Goal: Task Accomplishment & Management: Complete application form

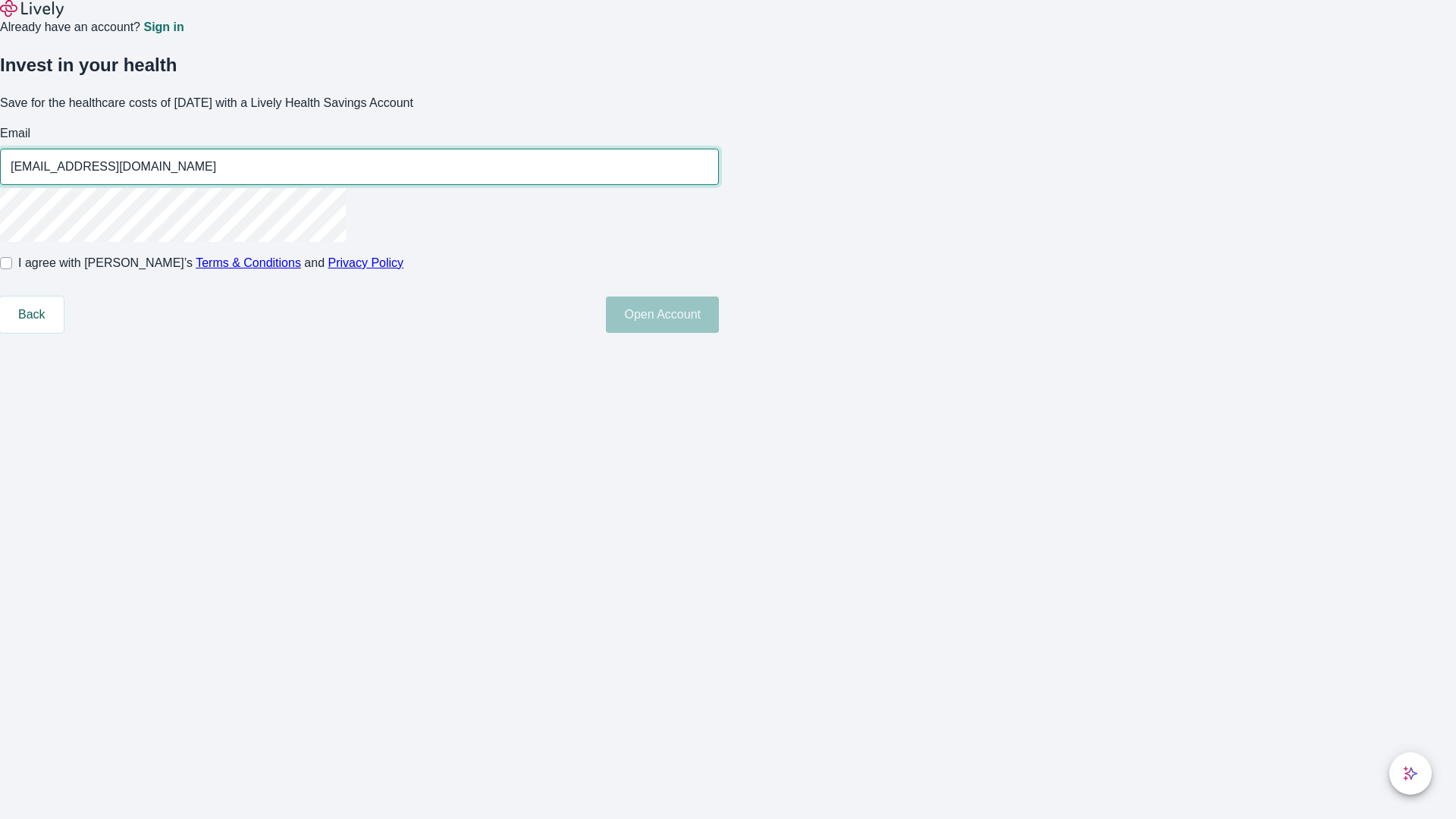
type input "[EMAIL_ADDRESS][DOMAIN_NAME]"
click at [12, 269] on input "I agree with Lively’s Terms & Conditions and Privacy Policy" at bounding box center [6, 263] width 12 height 12
checkbox input "true"
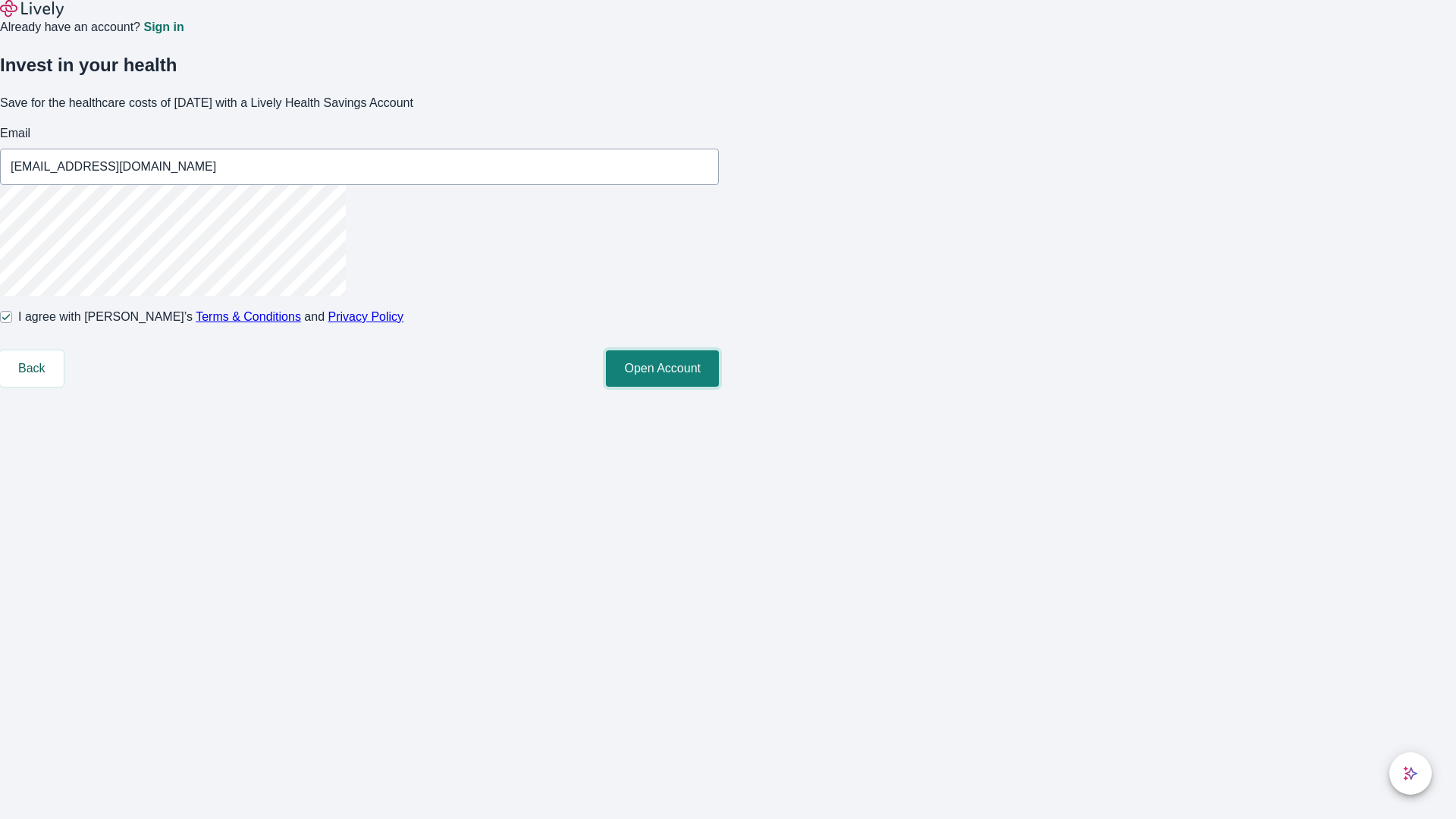
click at [719, 386] on button "Open Account" at bounding box center [662, 369] width 113 height 37
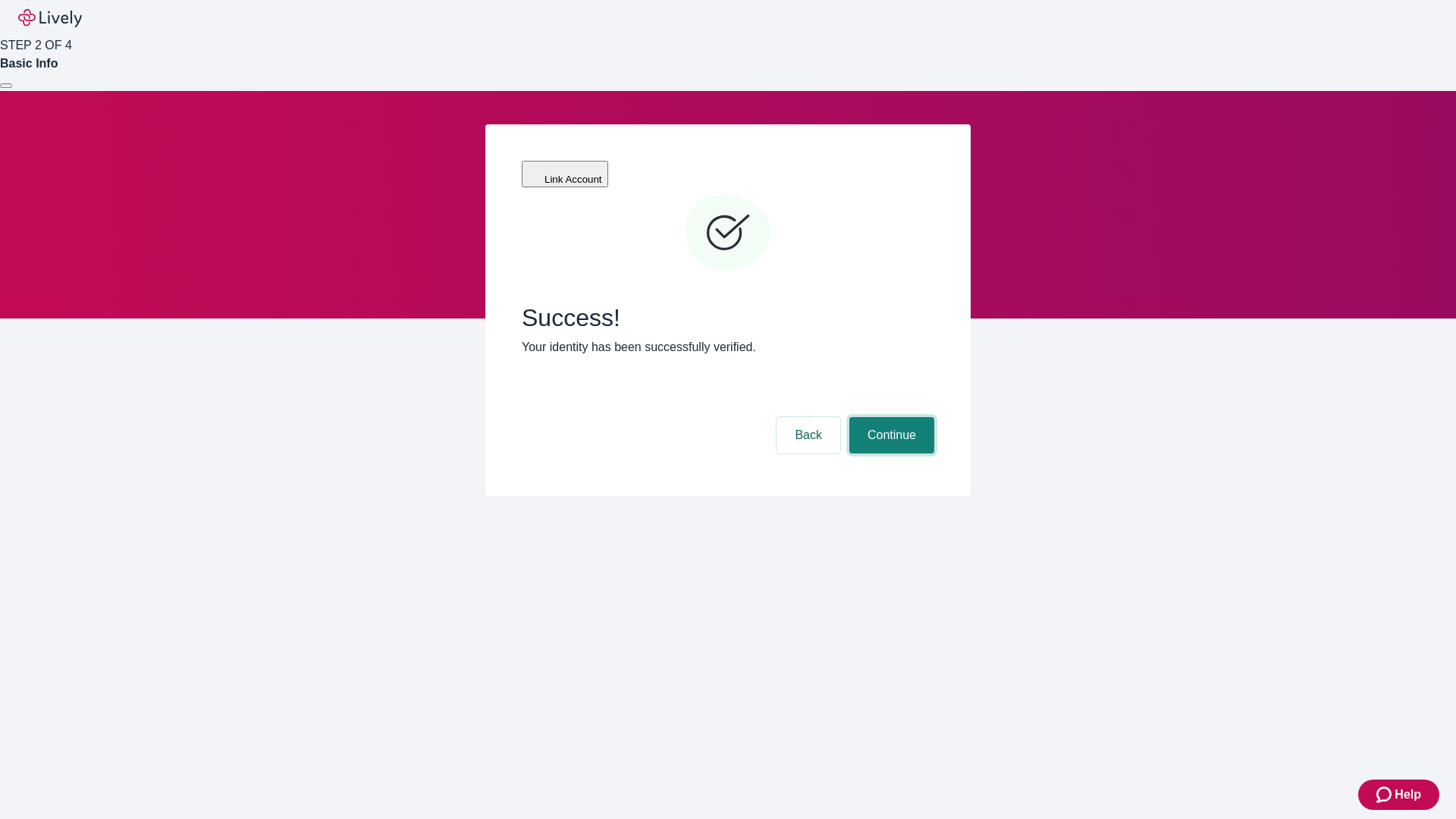
click at [889, 417] on button "Continue" at bounding box center [892, 435] width 85 height 37
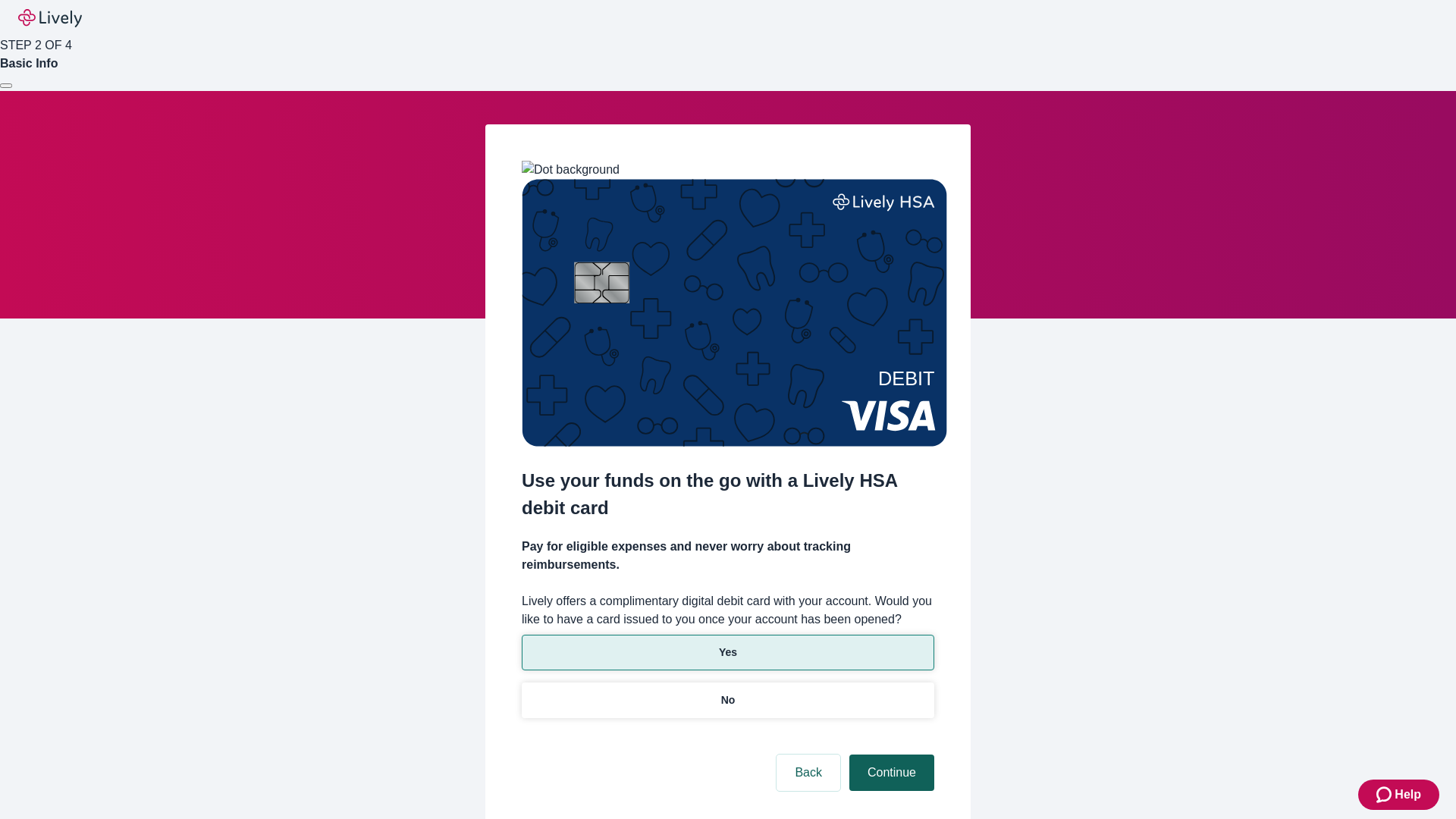
click at [727, 645] on p "Yes" at bounding box center [728, 653] width 18 height 16
click at [889, 754] on button "Continue" at bounding box center [892, 772] width 85 height 37
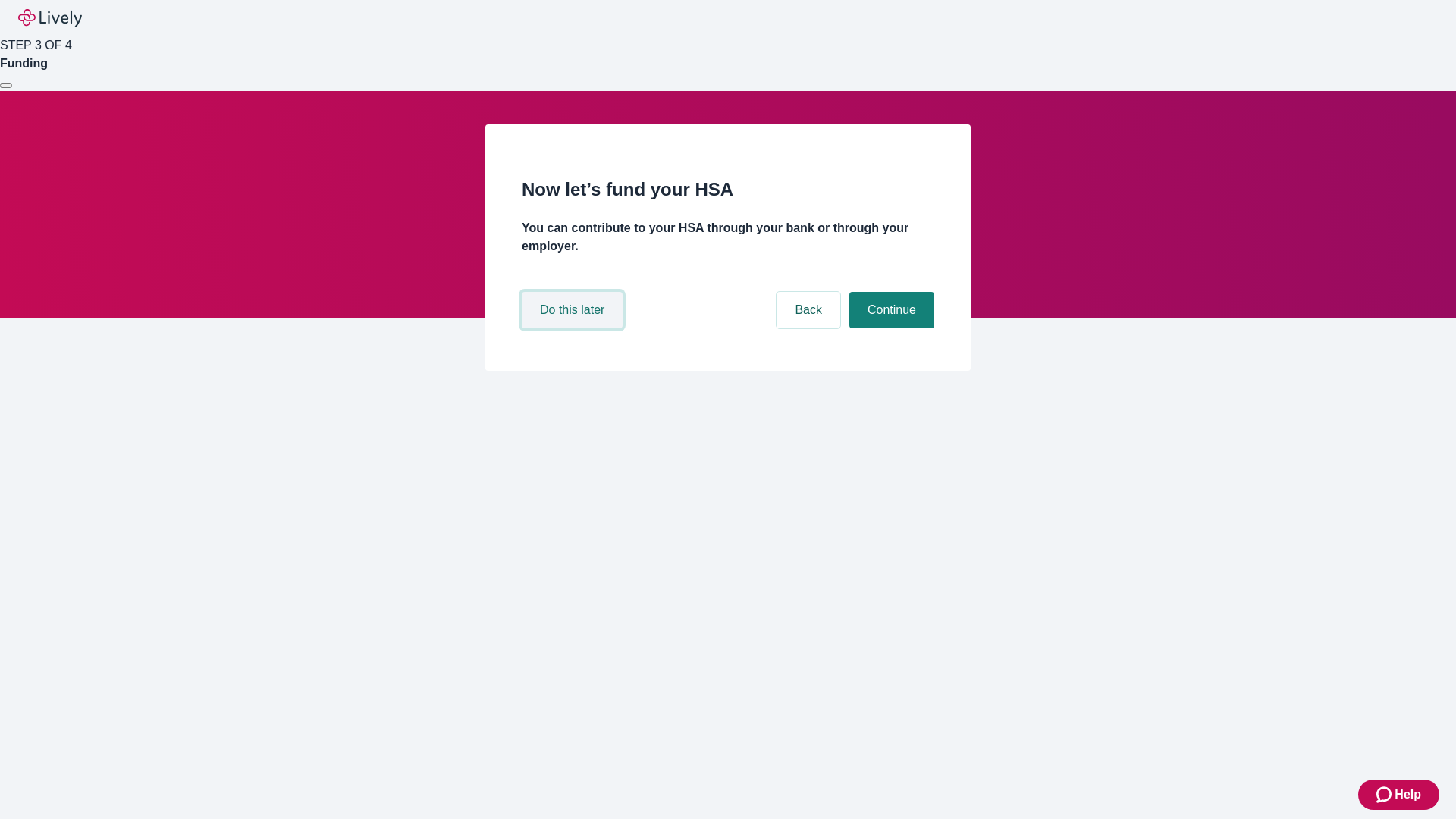
click at [574, 329] on button "Do this later" at bounding box center [571, 310] width 101 height 37
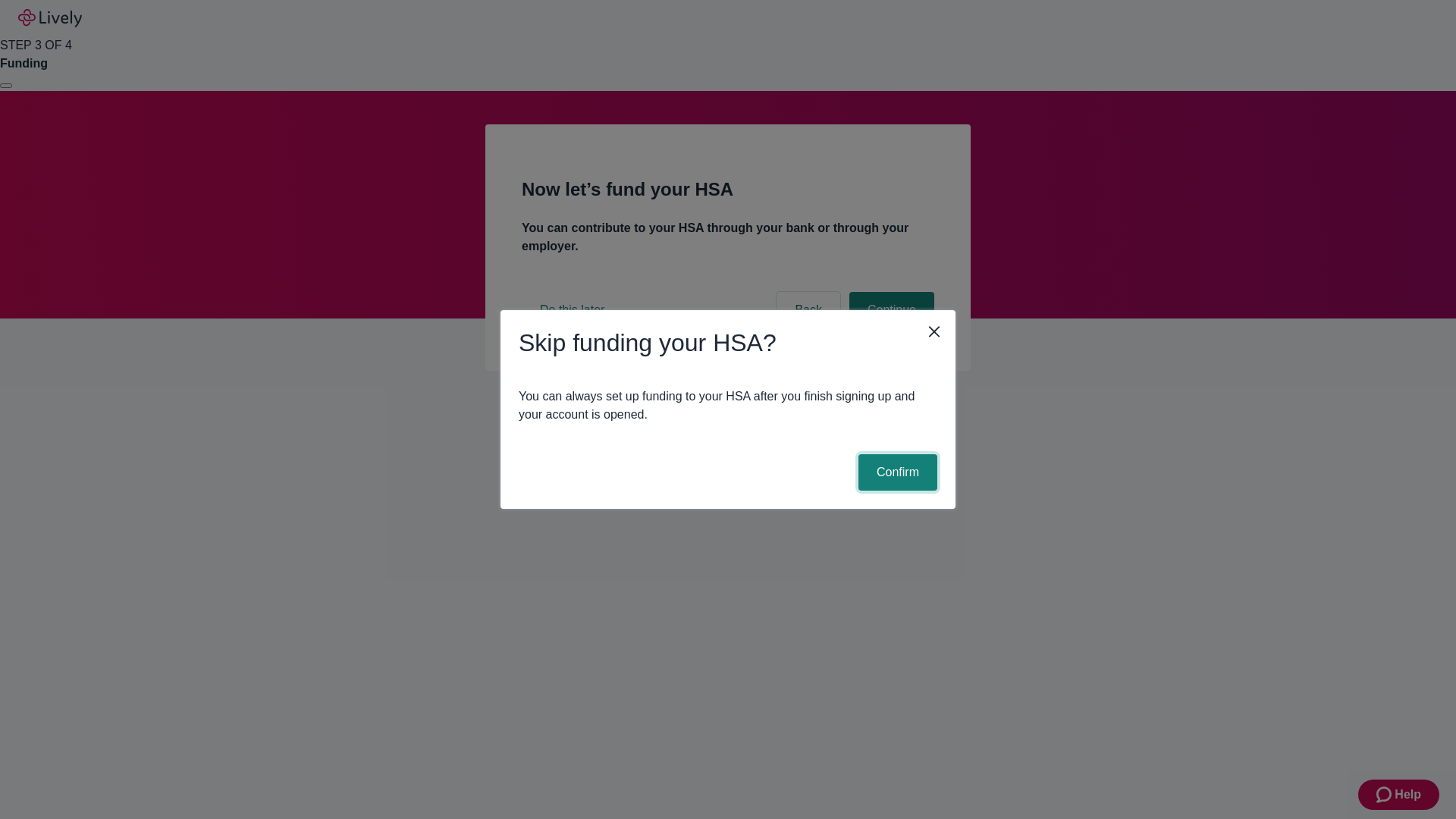
click at [895, 472] on button "Confirm" at bounding box center [898, 472] width 79 height 37
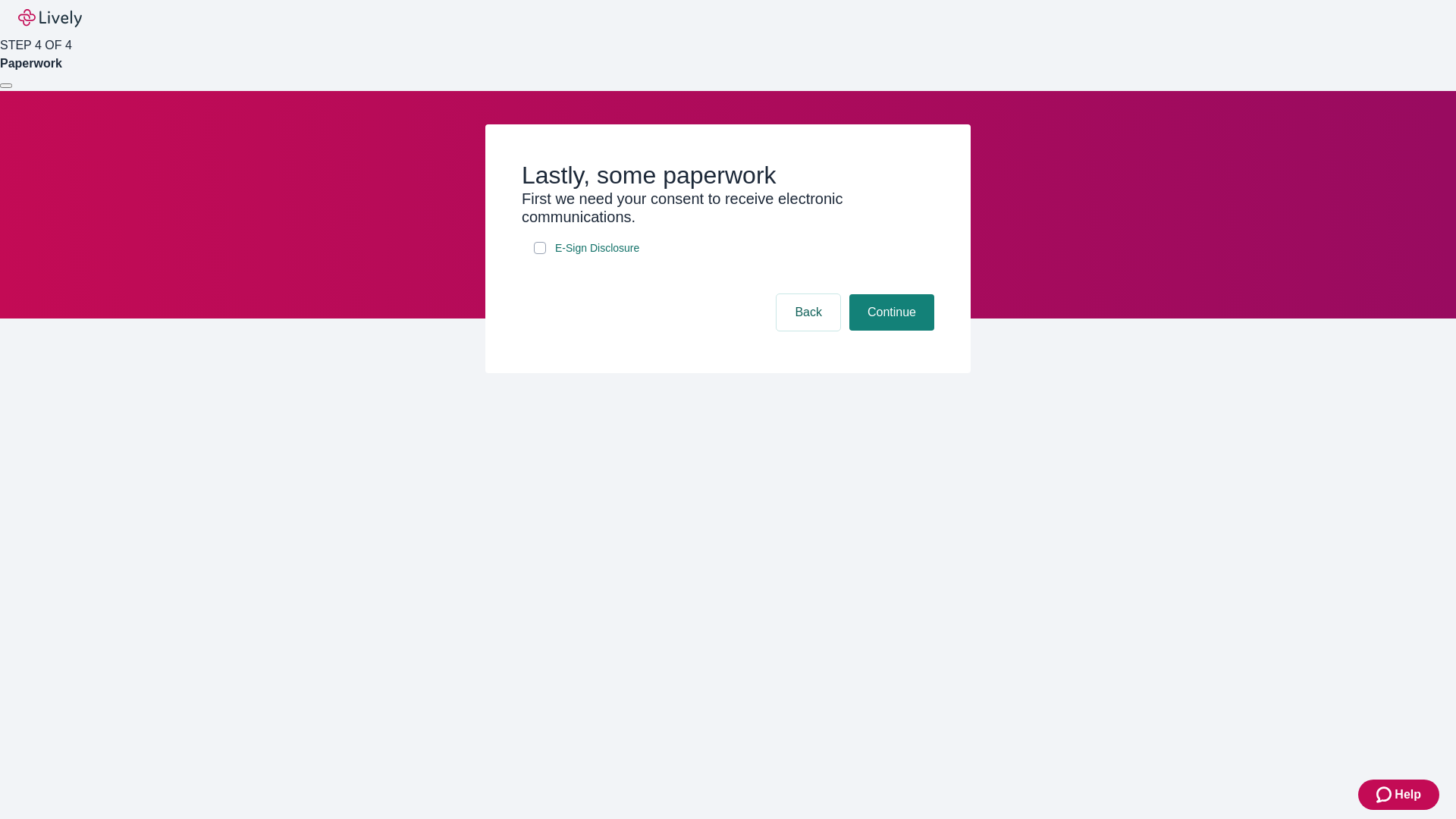
click at [540, 254] on input "E-Sign Disclosure" at bounding box center [540, 248] width 12 height 12
checkbox input "true"
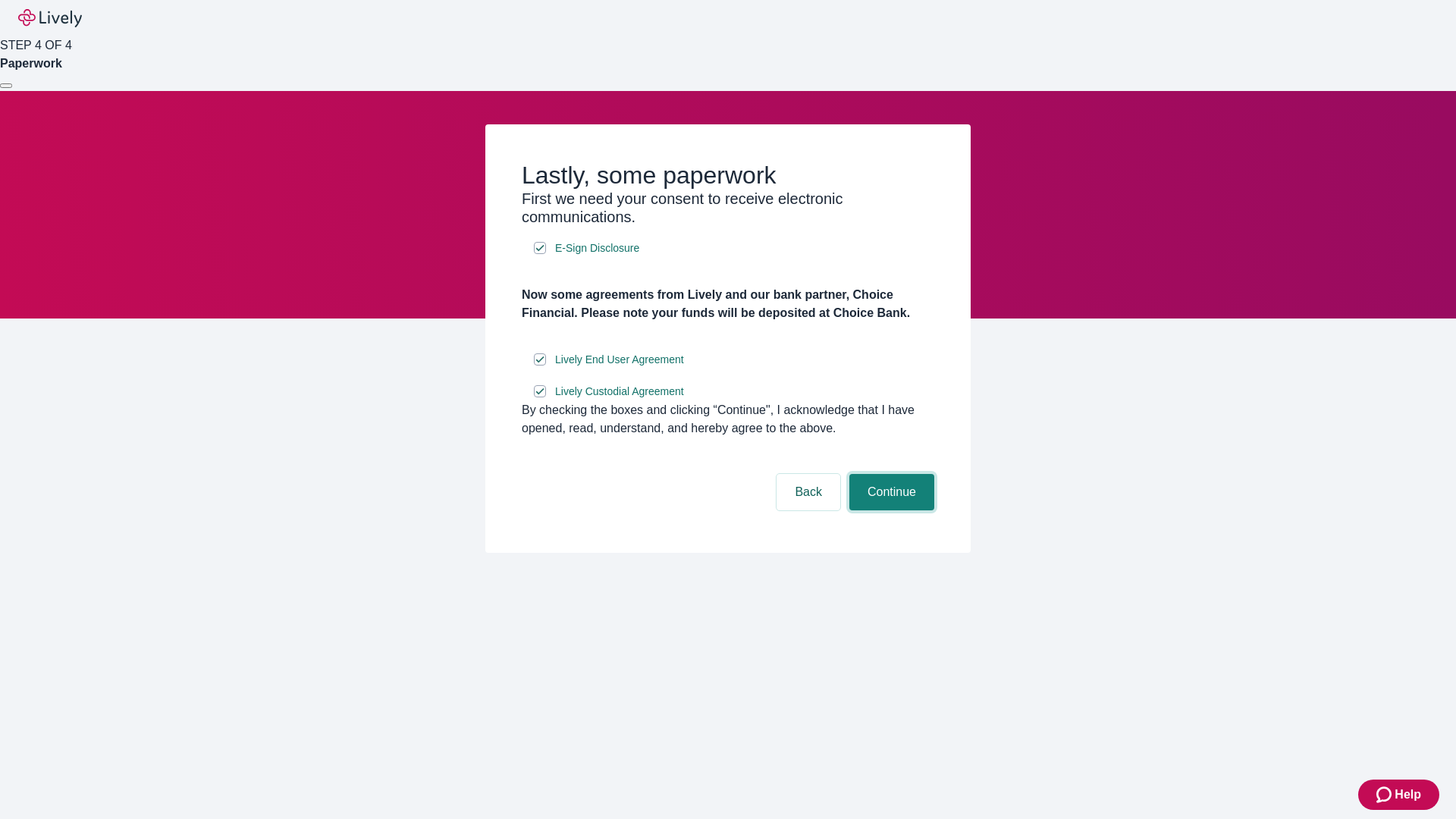
click at [889, 511] on button "Continue" at bounding box center [892, 492] width 85 height 37
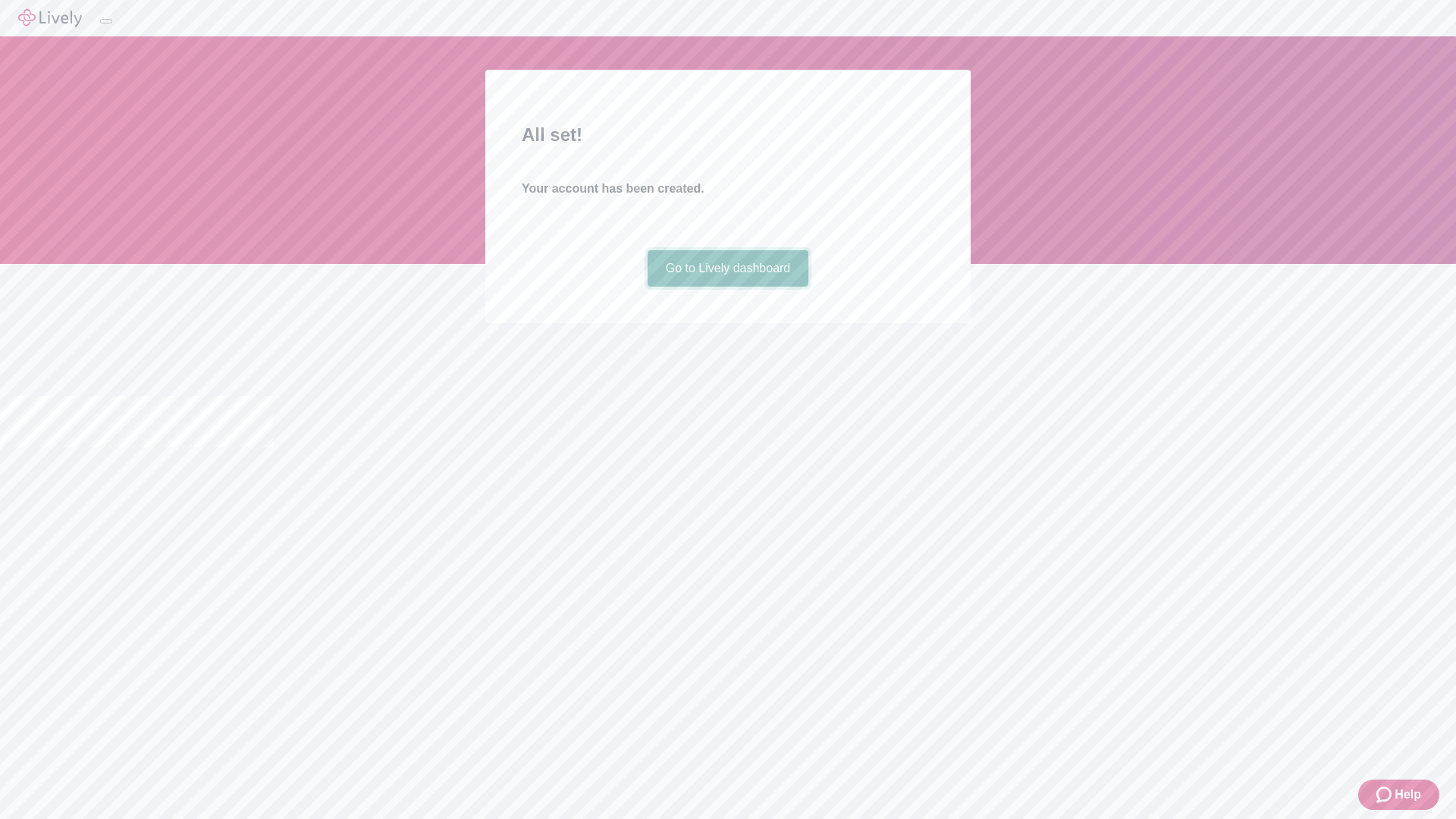
click at [727, 287] on link "Go to Lively dashboard" at bounding box center [728, 269] width 162 height 37
